Goal: Information Seeking & Learning: Find specific page/section

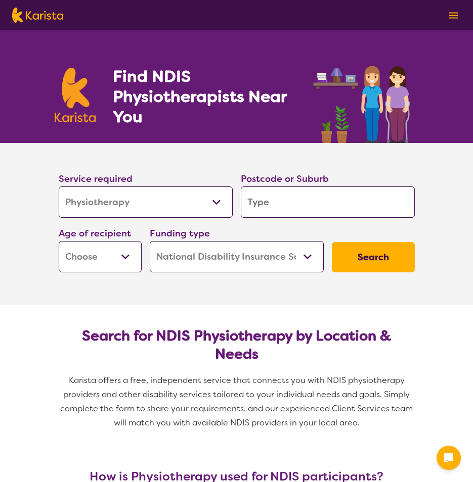
select select "Physiotherapy"
select select "NDIS"
select select "Physiotherapy"
select select "NDIS"
drag, startPoint x: 0, startPoint y: 0, endPoint x: 302, endPoint y: 207, distance: 365.9
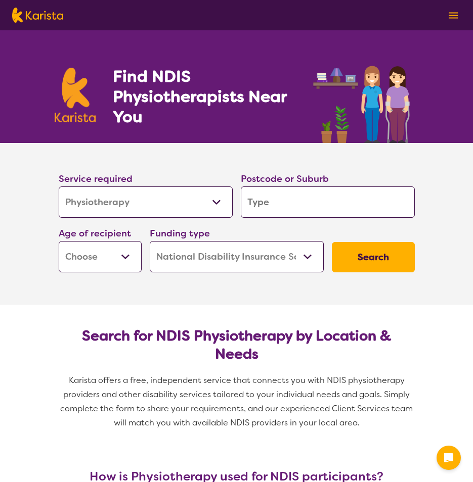
click at [302, 207] on input "search" at bounding box center [328, 202] width 174 height 31
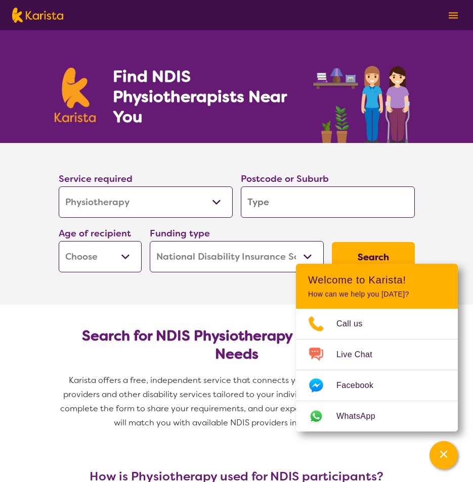
type input "l"
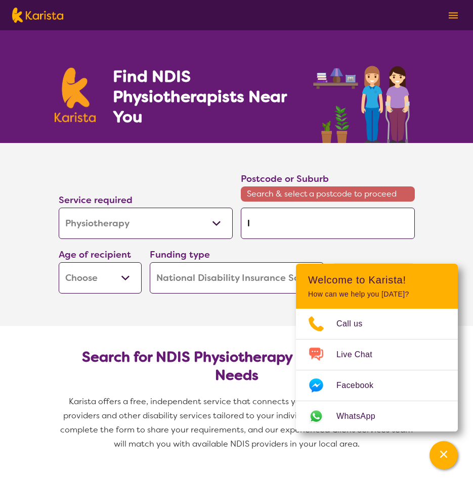
type input "la"
type input "[PERSON_NAME]"
type input "laun"
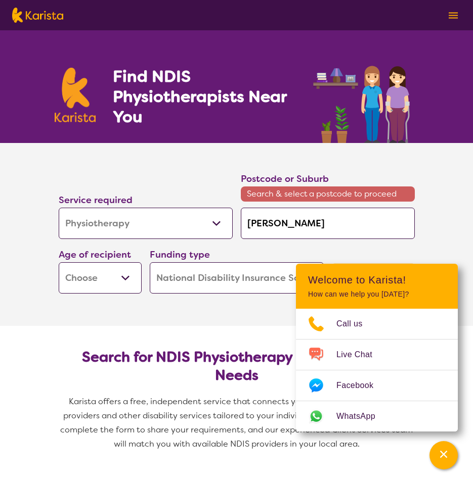
type input "laun"
type input "launc"
type input "launce"
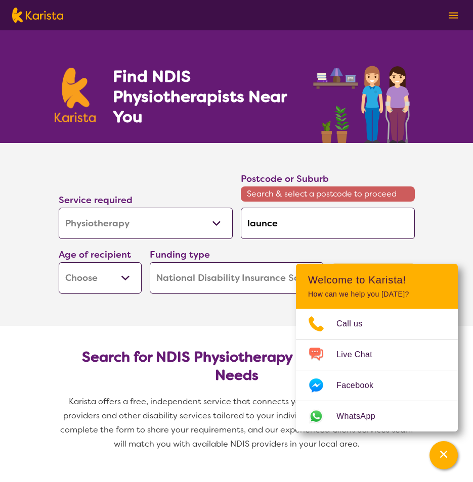
type input "launces"
type input "launcest"
type input "launcesto"
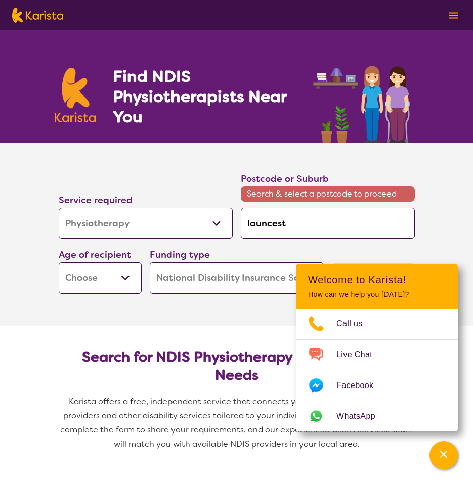
type input "launcesto"
type input "launceston"
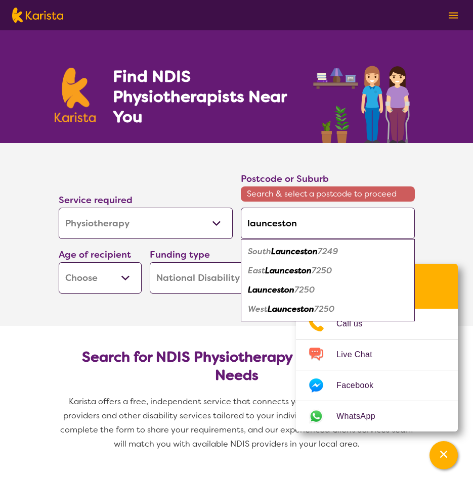
click at [260, 285] on em "Launceston" at bounding box center [271, 290] width 47 height 11
type input "7250"
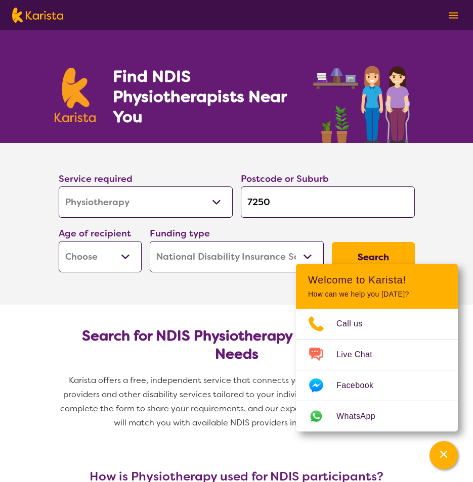
click at [399, 253] on button "Search" at bounding box center [373, 257] width 83 height 30
click at [104, 251] on select "Early Childhood - 0 to 9 Child - 10 to 11 Adolescent - 12 to 17 Adult - 18 to 6…" at bounding box center [100, 256] width 83 height 31
select select "AD"
click at [59, 241] on select "Early Childhood - 0 to 9 Child - 10 to 11 Adolescent - 12 to 17 Adult - 18 to 6…" at bounding box center [100, 256] width 83 height 31
select select "AD"
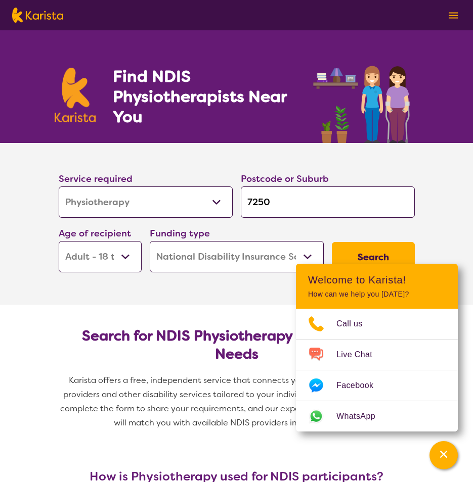
click at [391, 249] on button "Search" at bounding box center [373, 257] width 83 height 30
